Goal: Obtain resource: Download file/media

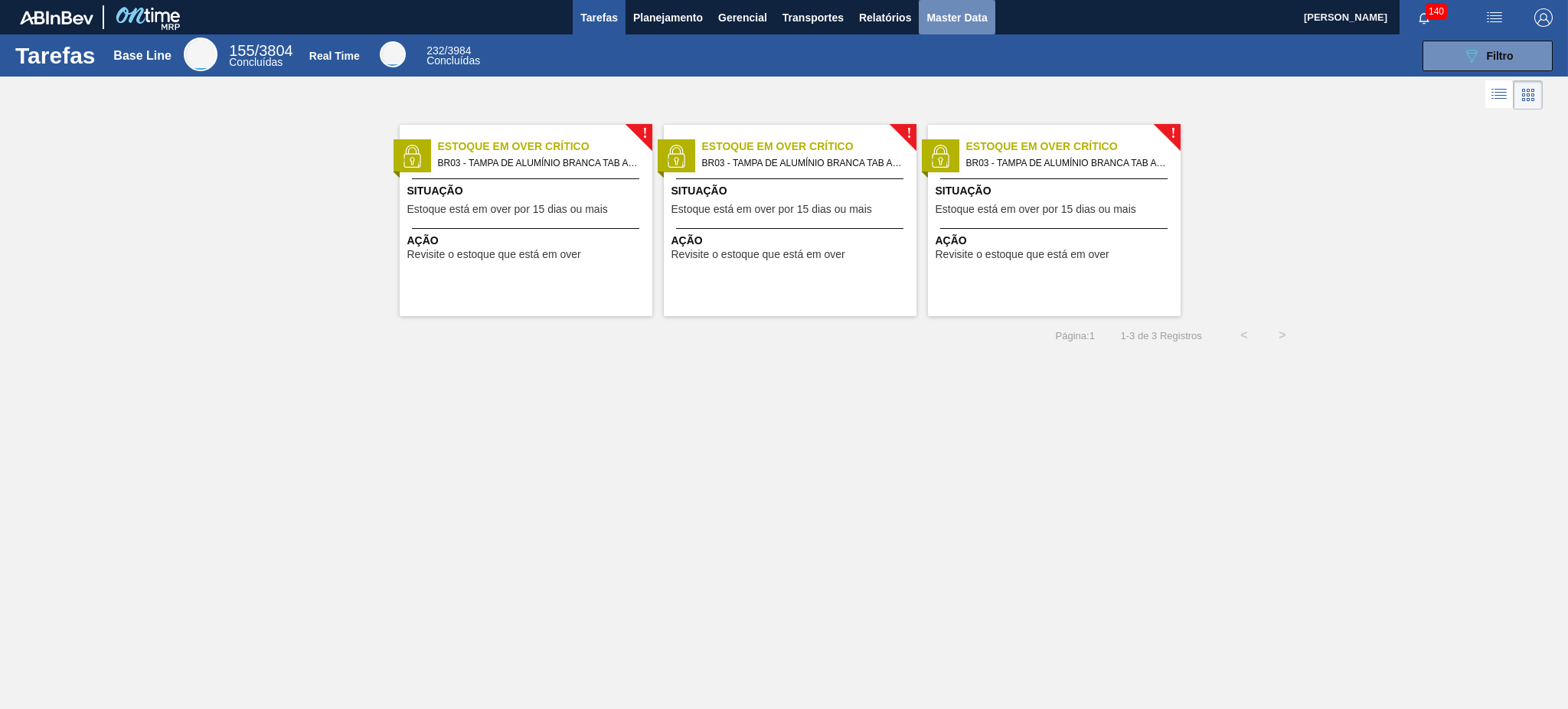
click at [953, 19] on span "Master Data" at bounding box center [956, 18] width 61 height 18
click at [968, 21] on span "Master Data" at bounding box center [956, 18] width 61 height 18
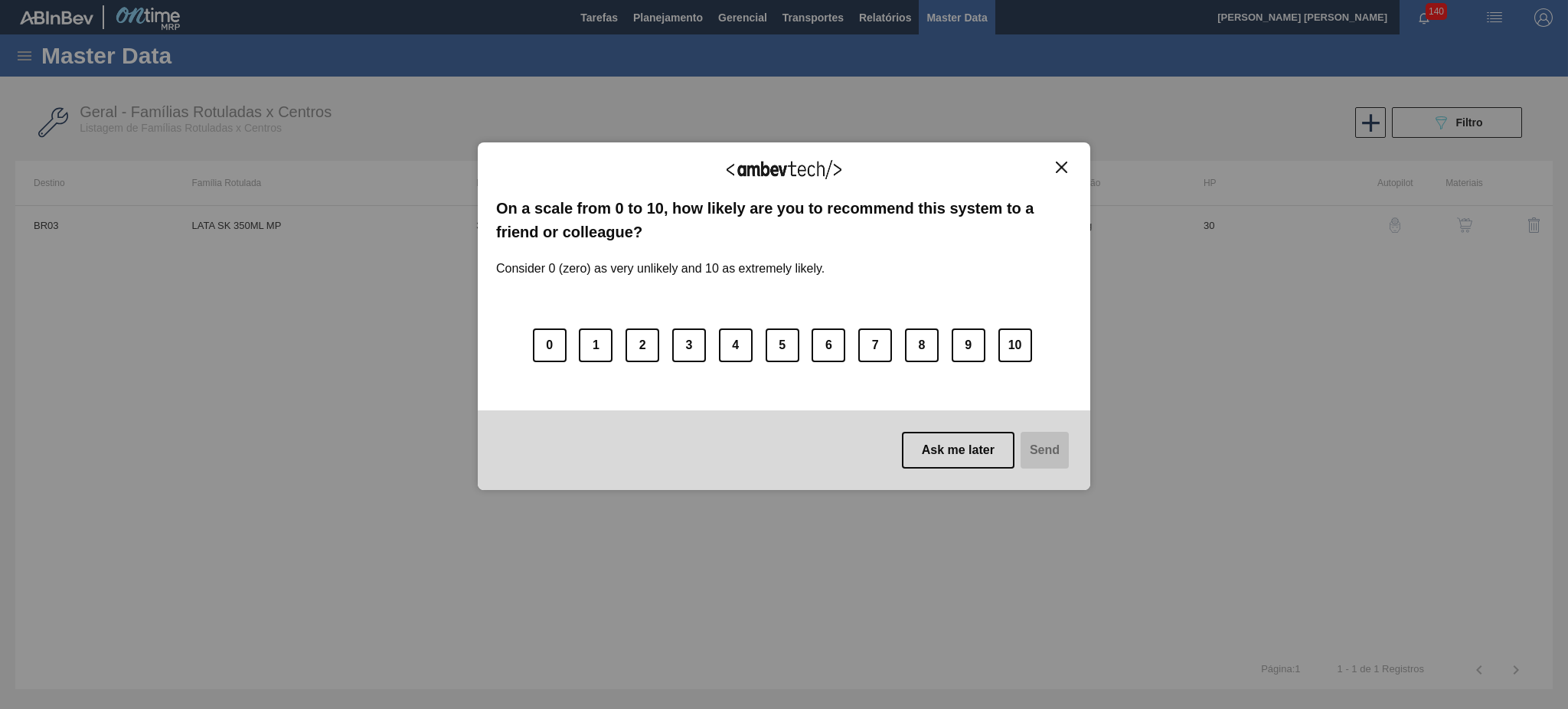
click at [1062, 164] on img "Close" at bounding box center [1061, 167] width 11 height 11
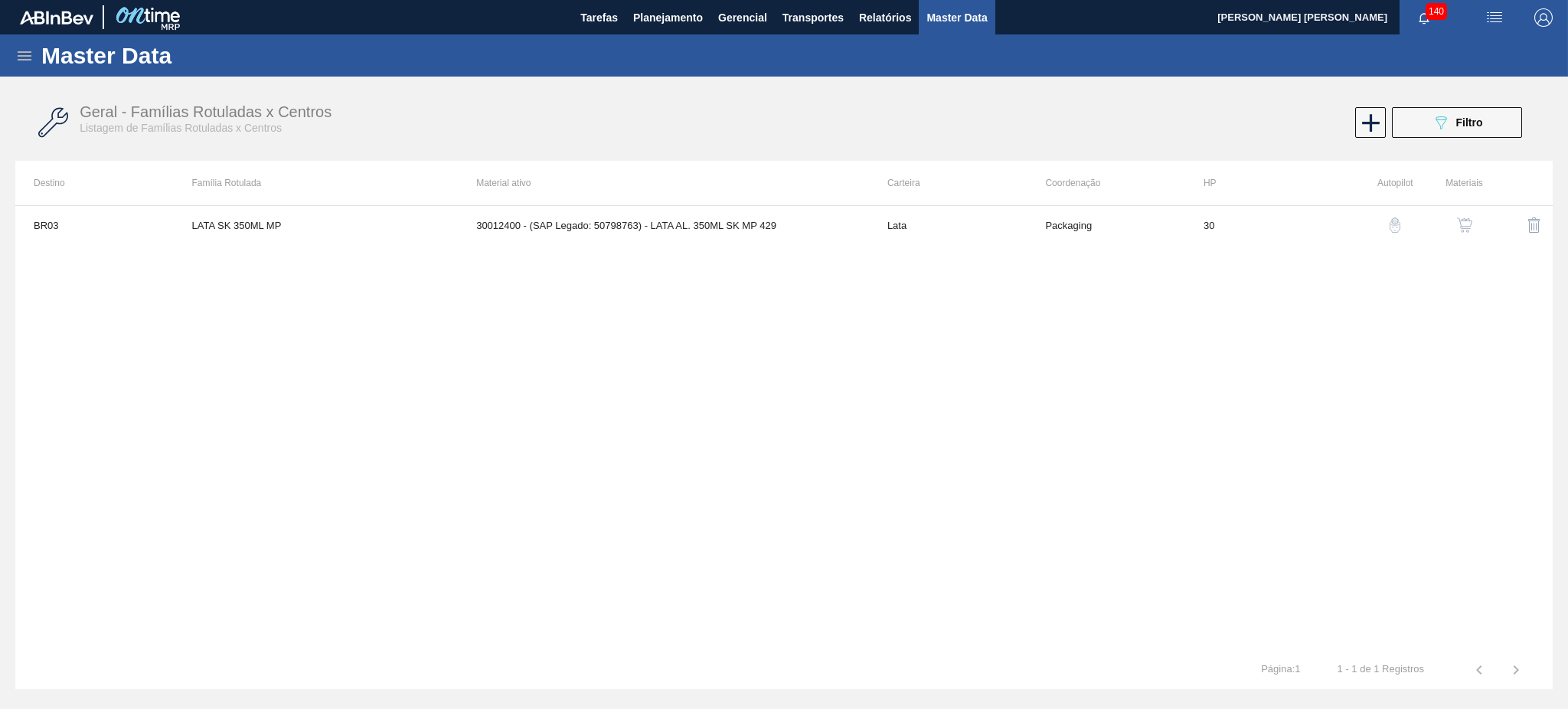
click at [20, 53] on icon at bounding box center [24, 55] width 18 height 18
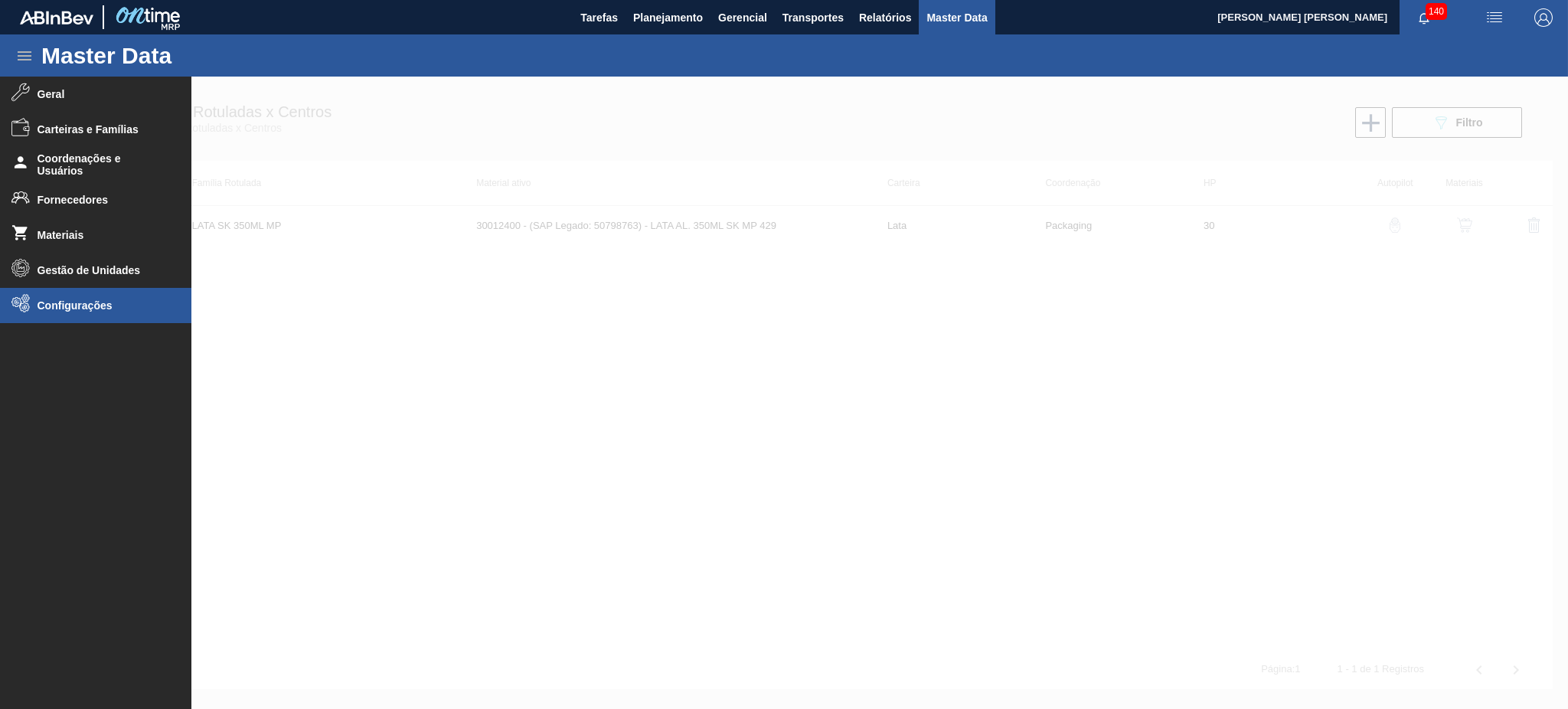
click at [68, 309] on span "Configurações" at bounding box center [100, 306] width 126 height 12
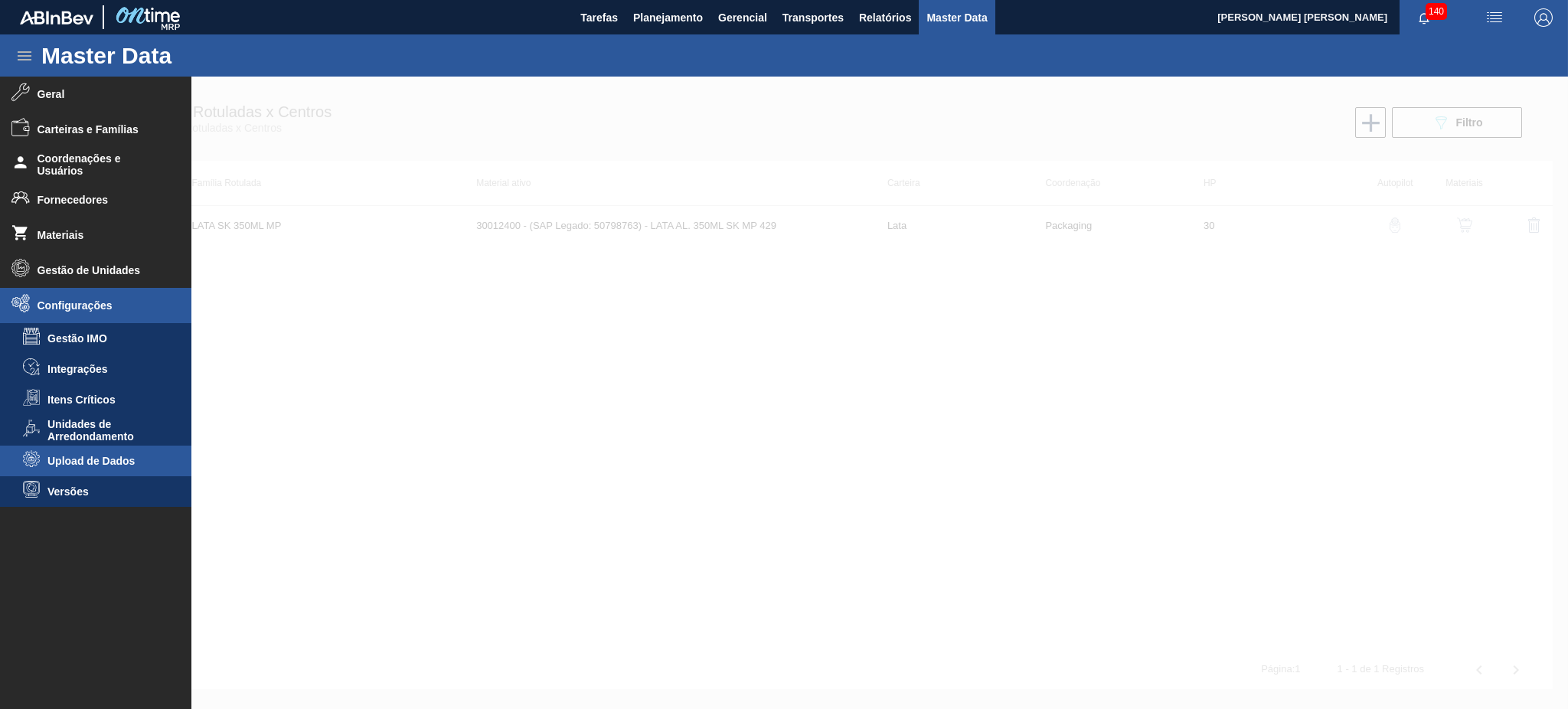
click at [119, 460] on span "Upload de Dados" at bounding box center [107, 462] width 118 height 12
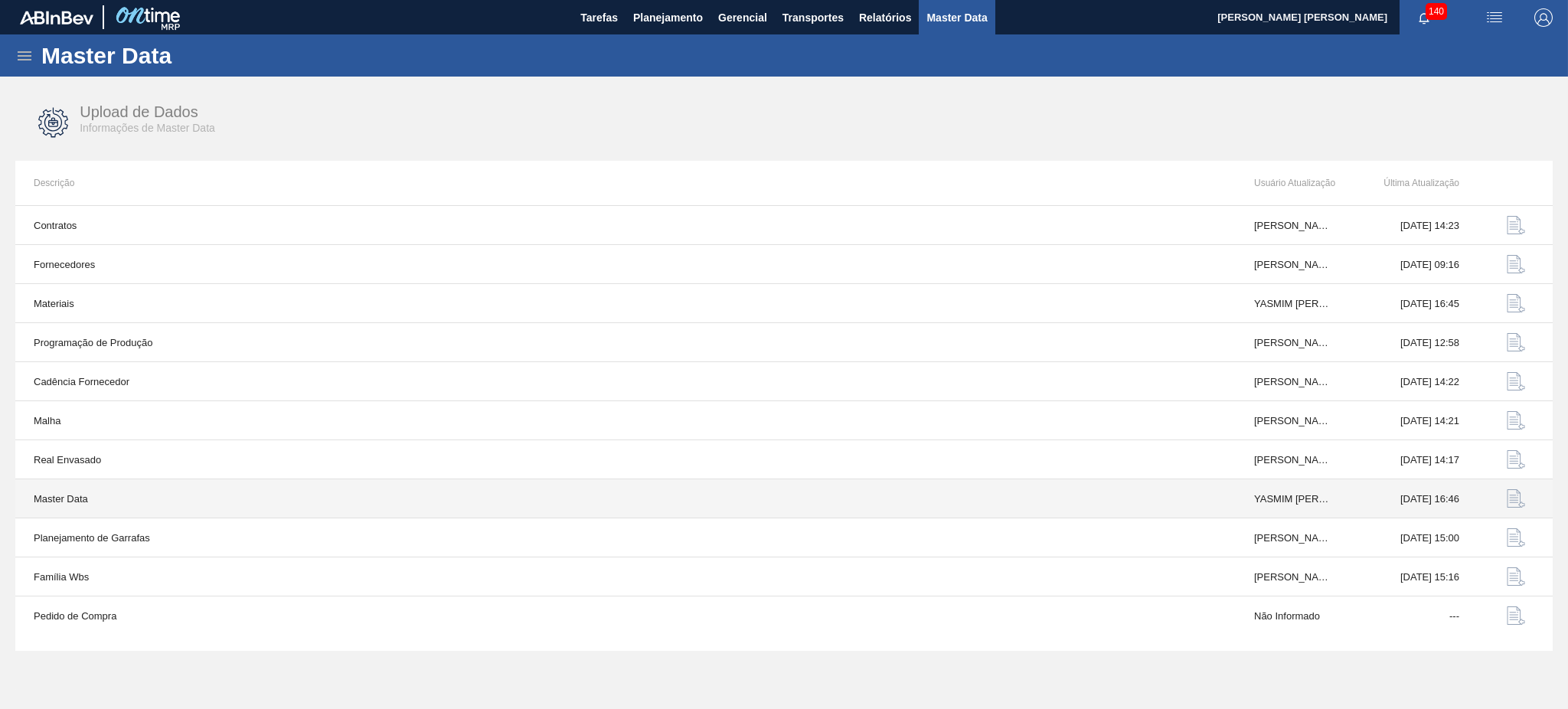
click at [1512, 498] on img "button" at bounding box center [1516, 499] width 18 height 18
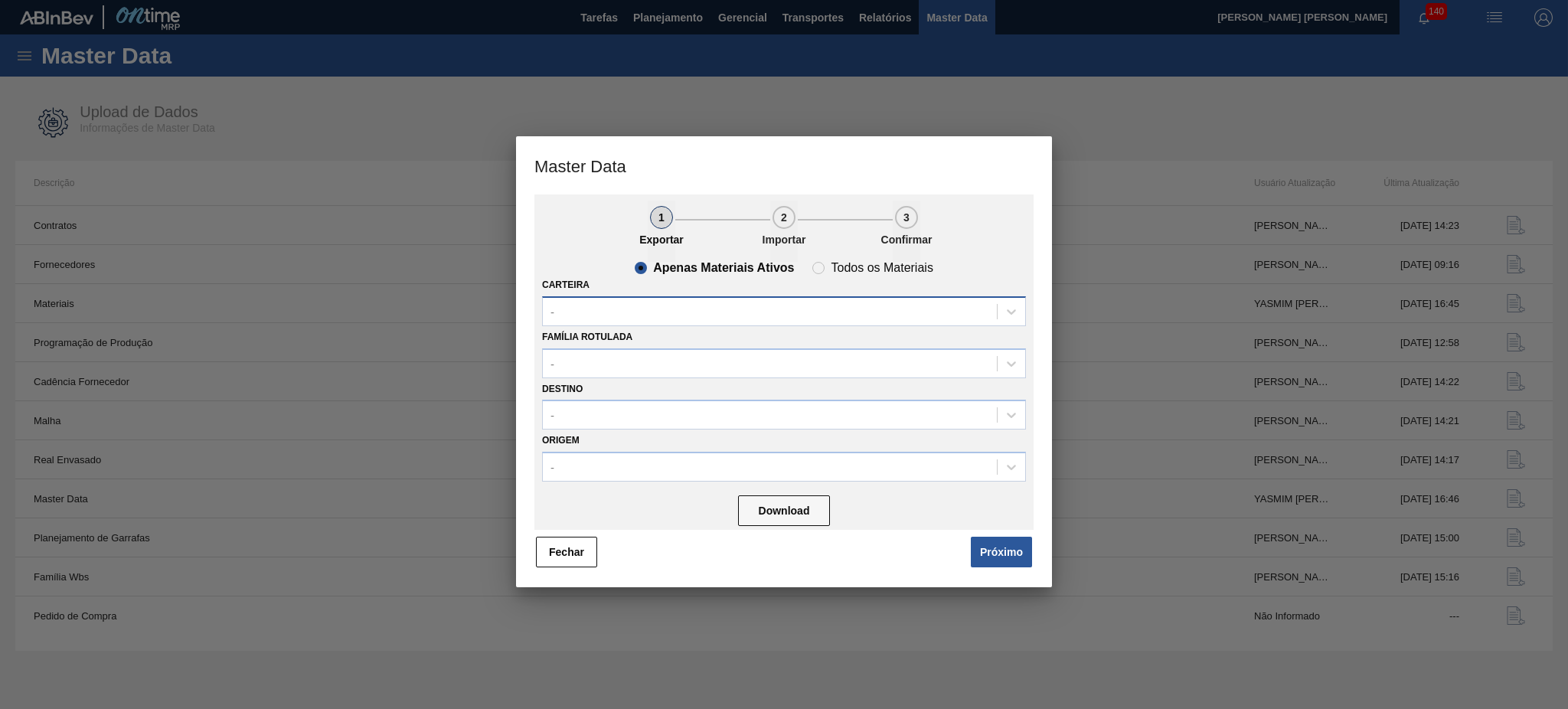
click at [725, 321] on div "-" at bounding box center [770, 311] width 454 height 22
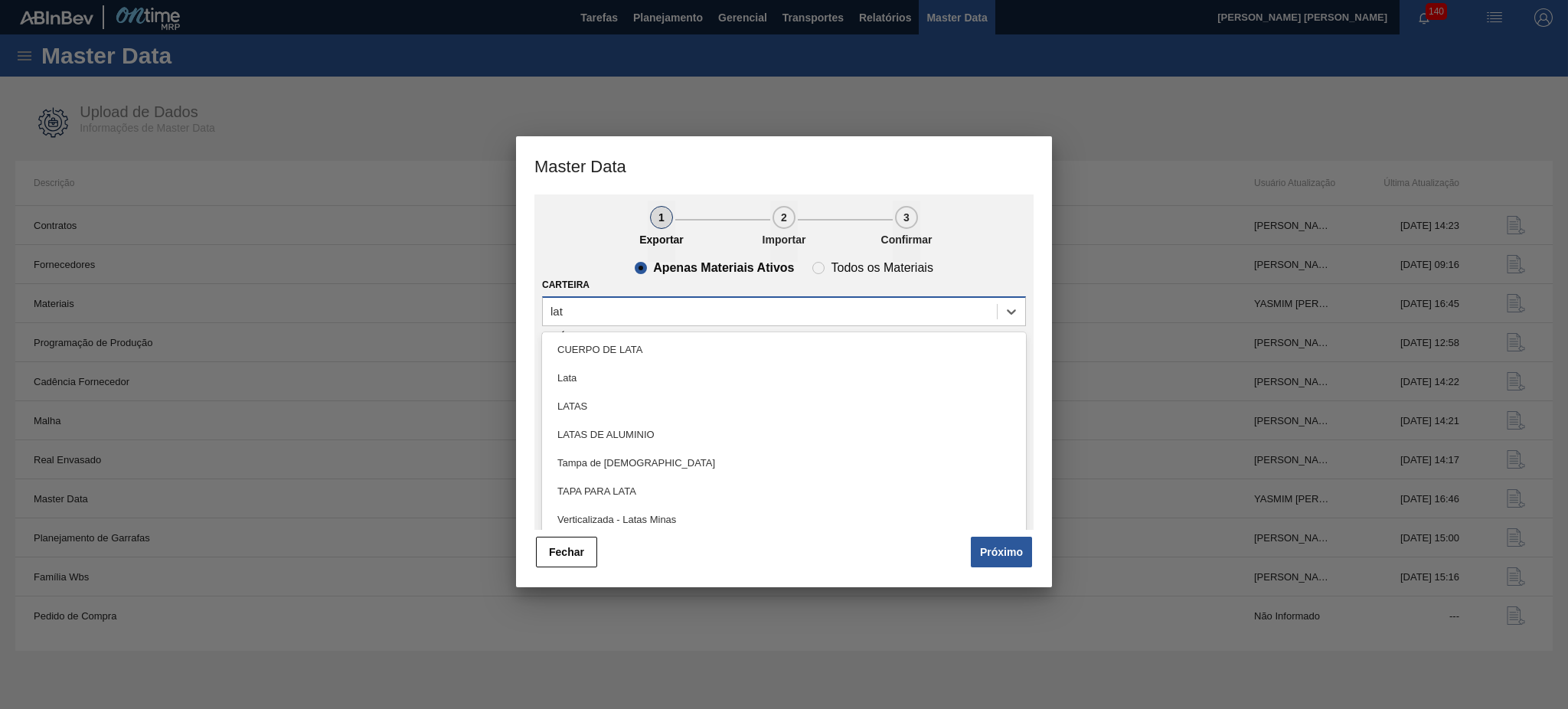
type input "lata"
click at [636, 380] on div "Lata" at bounding box center [784, 378] width 484 height 28
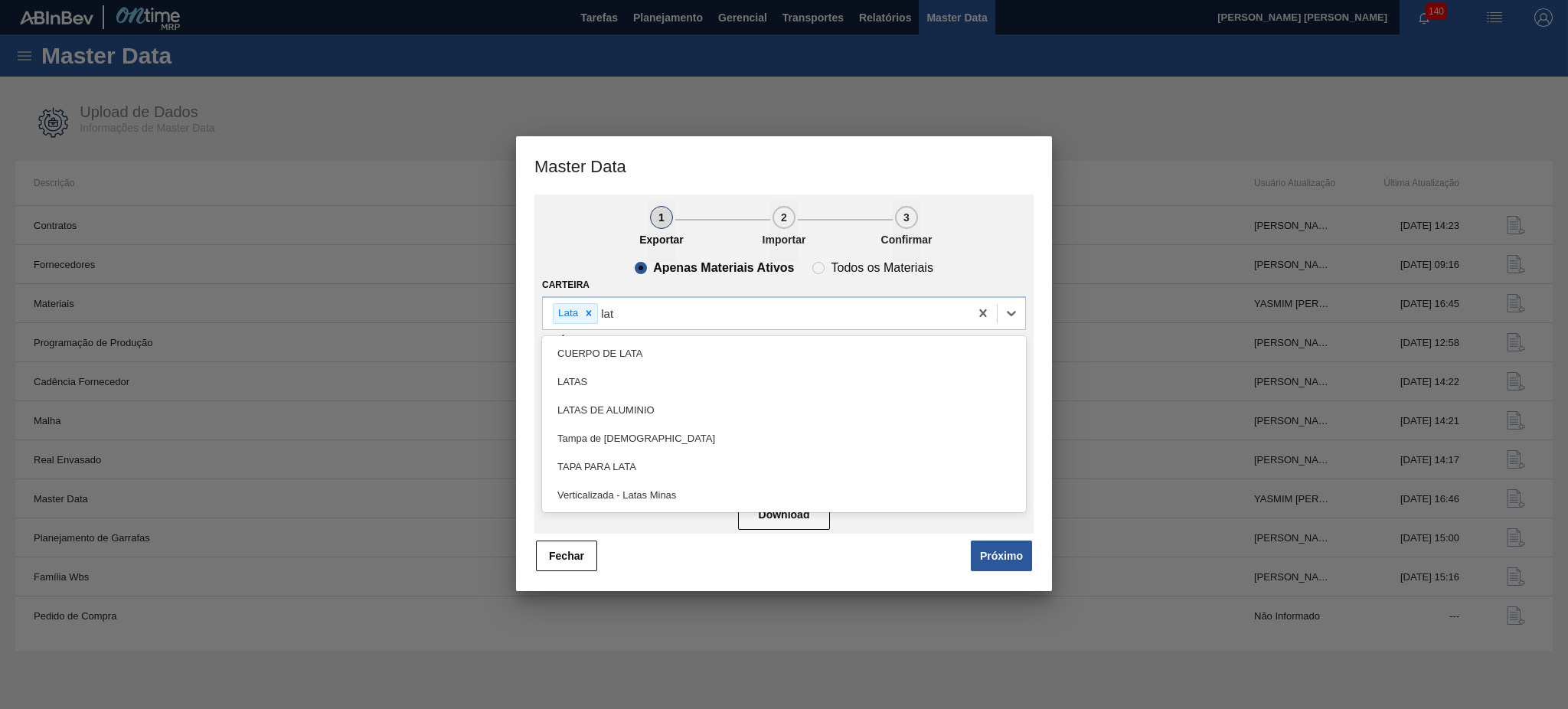
type input "lata"
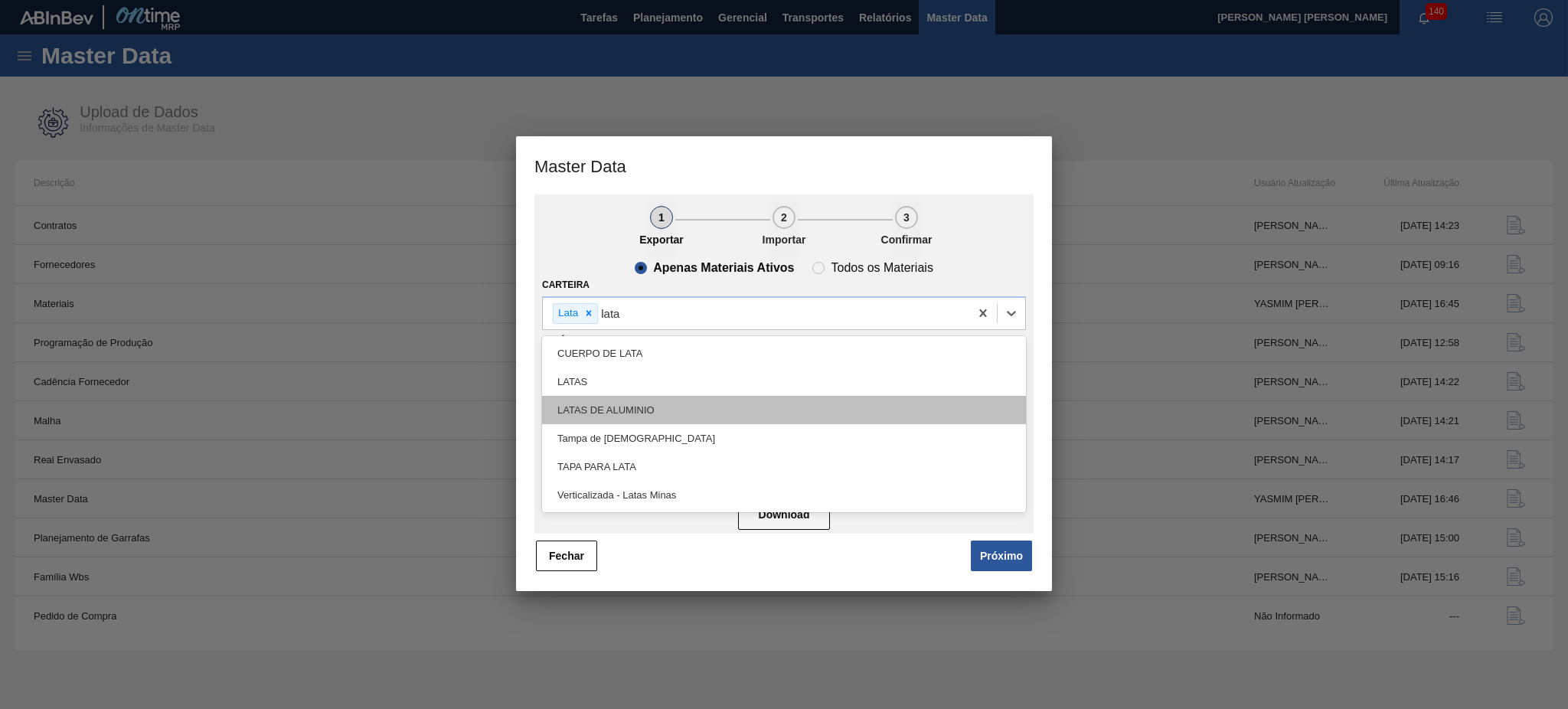
click at [632, 397] on div "LATAS DE ALUMINIO" at bounding box center [784, 410] width 484 height 28
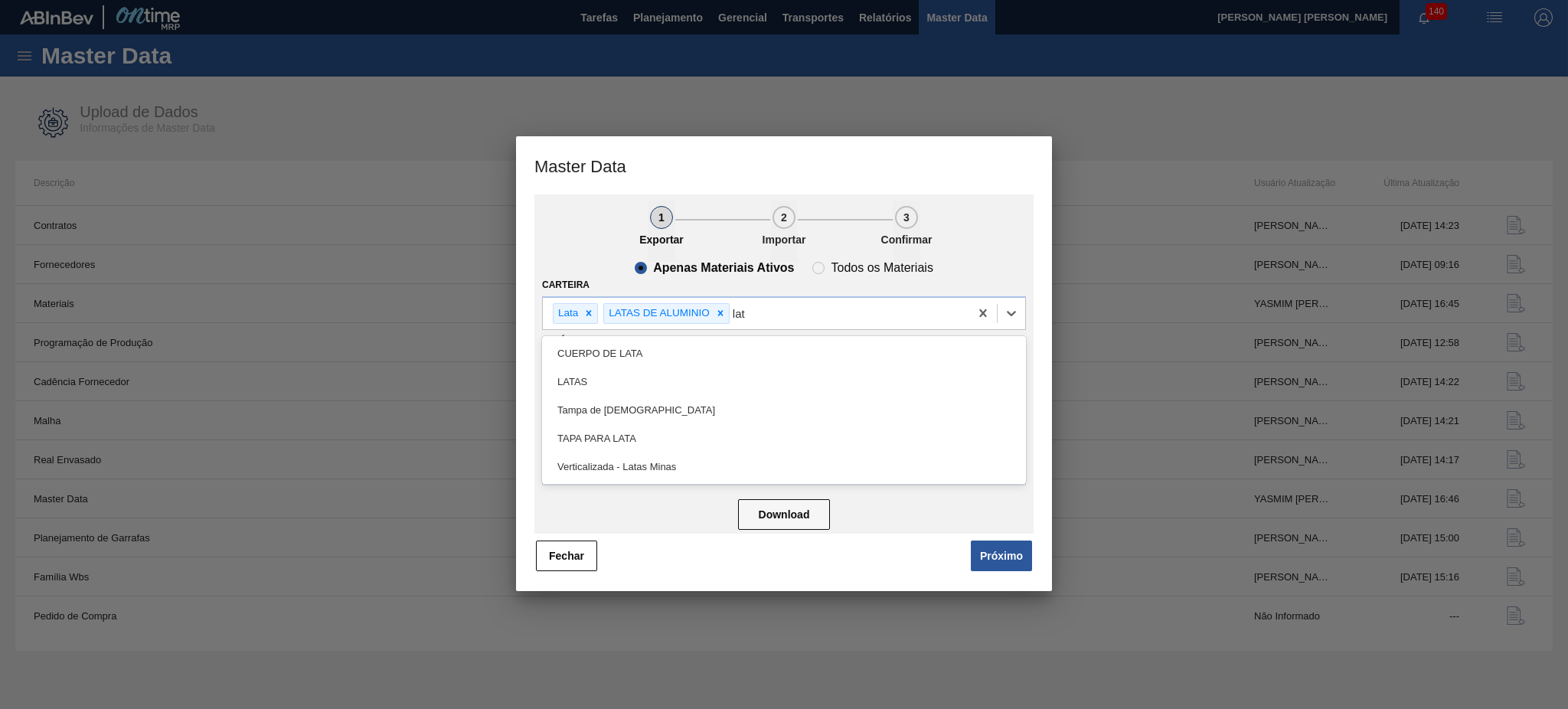
type input "lata"
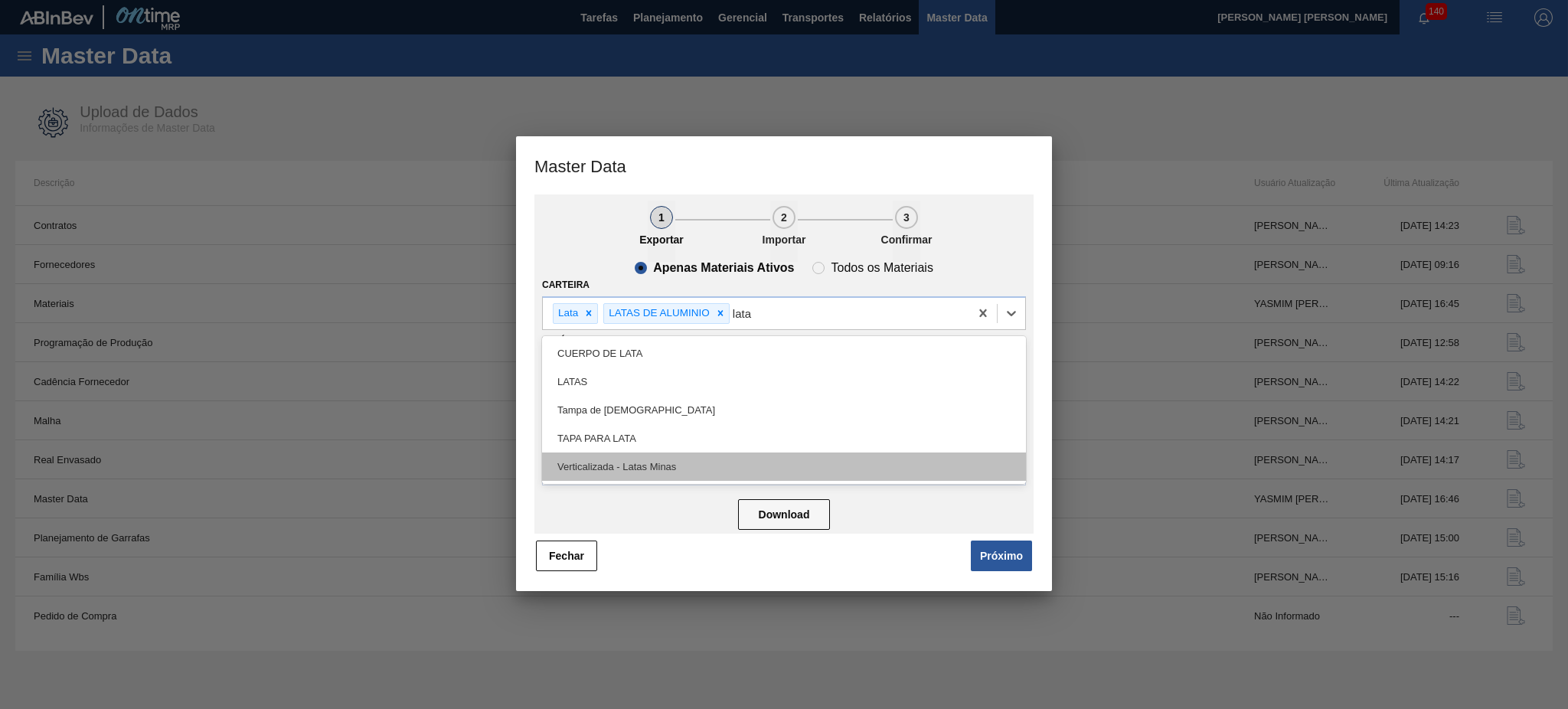
click at [678, 462] on div "Verticalizada - Latas Minas" at bounding box center [784, 467] width 484 height 28
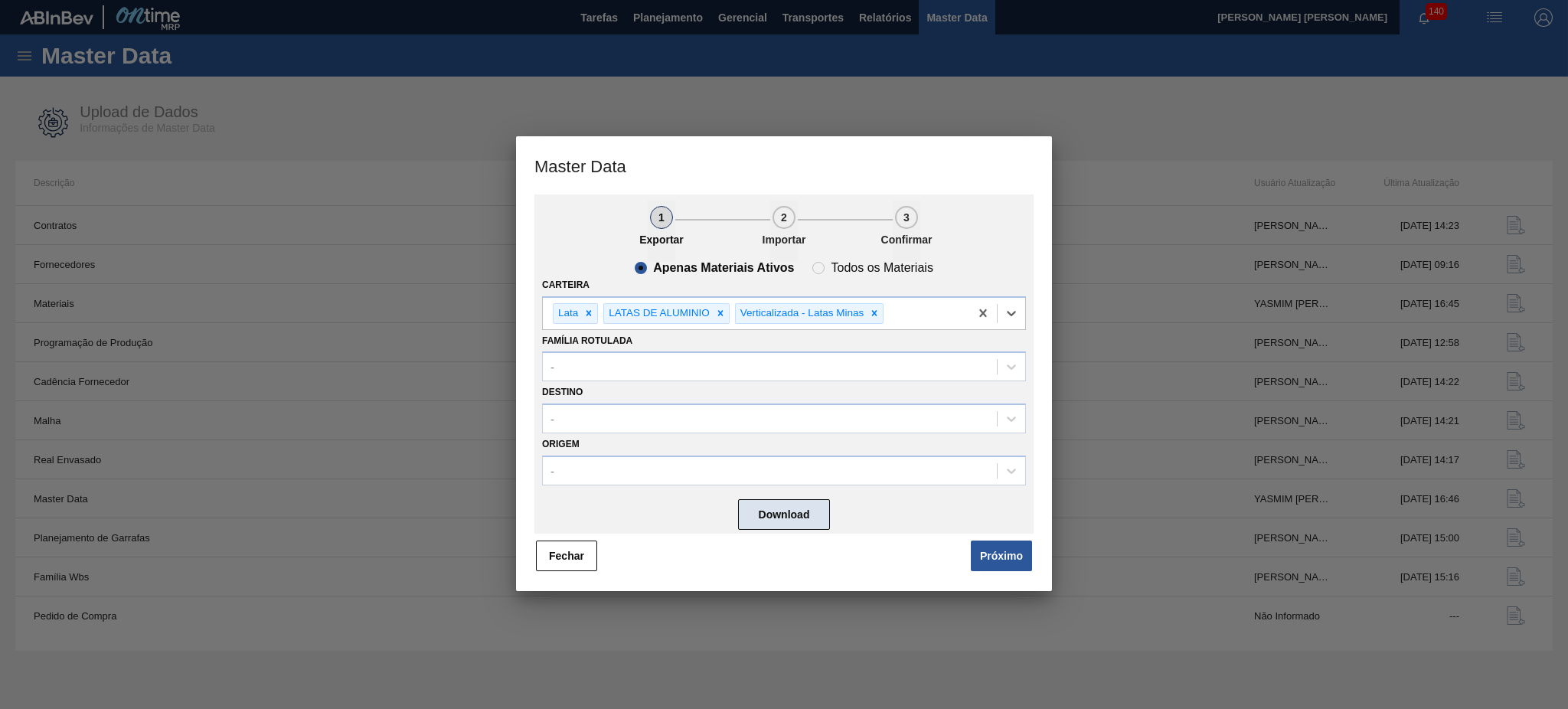
click at [799, 512] on button "Download" at bounding box center [784, 514] width 92 height 31
click at [580, 555] on button "Fechar" at bounding box center [567, 556] width 62 height 31
